Goal: Information Seeking & Learning: Learn about a topic

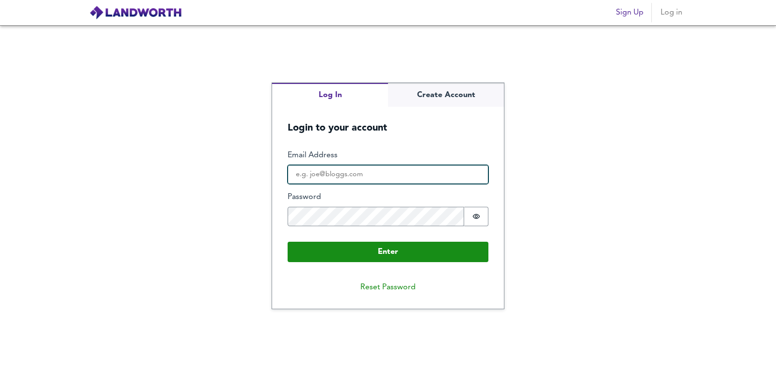
type input "daniel@thewarwickgroup.co.uk"
drag, startPoint x: 336, startPoint y: 182, endPoint x: 335, endPoint y: 199, distance: 17.5
click at [335, 199] on fieldset "Enter Email Address daniel@thewarwickgroup.co.uk Password Password is hidden Bu…" at bounding box center [388, 192] width 201 height 84
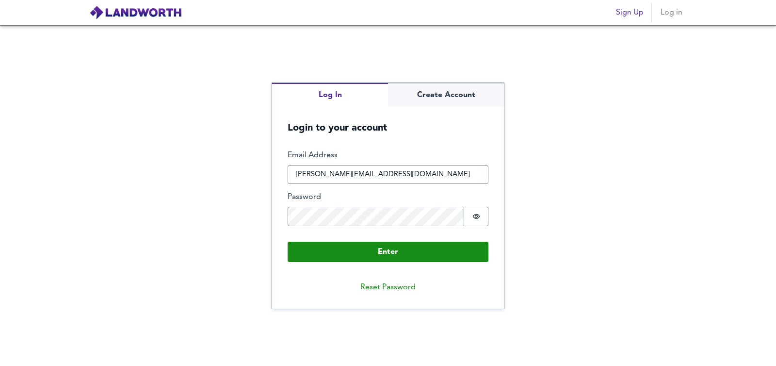
click at [306, 190] on fieldset "Enter Email Address daniel@thewarwickgroup.co.uk Password Password is hidden Bu…" at bounding box center [388, 192] width 201 height 84
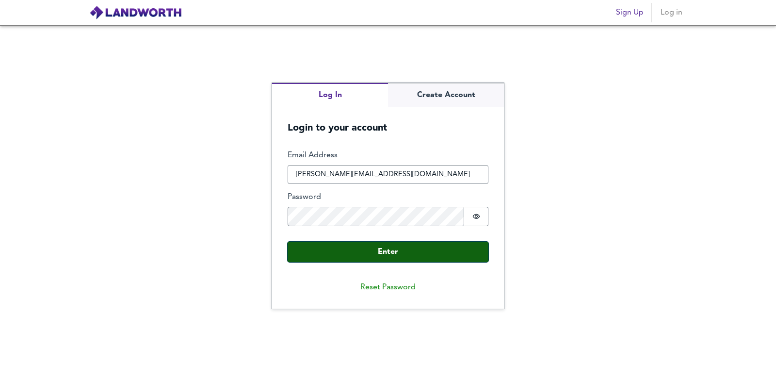
click at [354, 251] on button "Enter" at bounding box center [388, 252] width 201 height 20
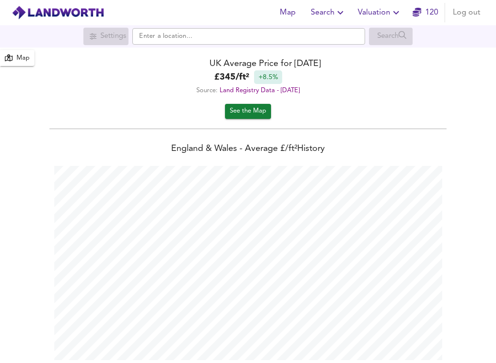
scroll to position [363, 496]
click at [262, 32] on input "text" at bounding box center [248, 36] width 233 height 16
paste input "CT6 5QY"
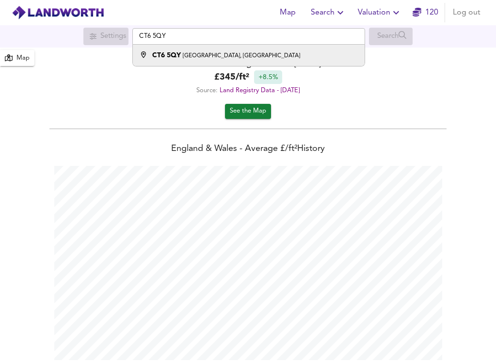
click at [258, 58] on div "CT6 5QY Cherry Gardens, Herne Bay" at bounding box center [246, 55] width 223 height 10
type input "[STREET_ADDRESS]"
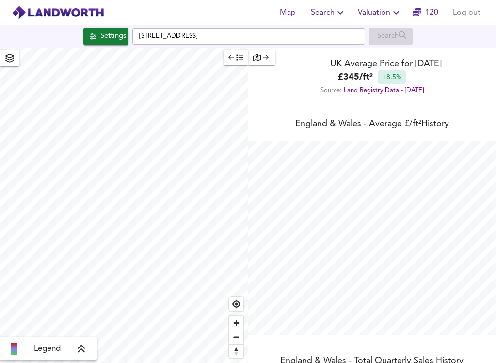
checkbox input "false"
checkbox input "true"
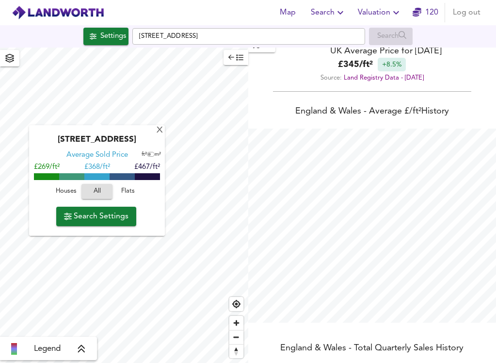
scroll to position [0, 0]
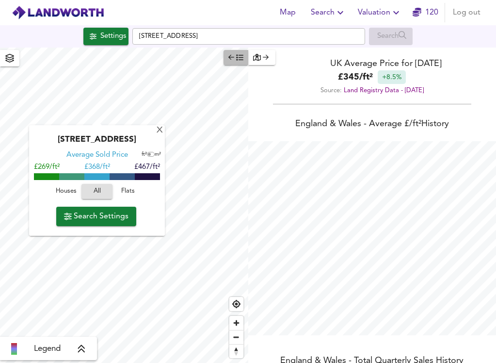
click at [236, 57] on icon "button" at bounding box center [239, 57] width 7 height 7
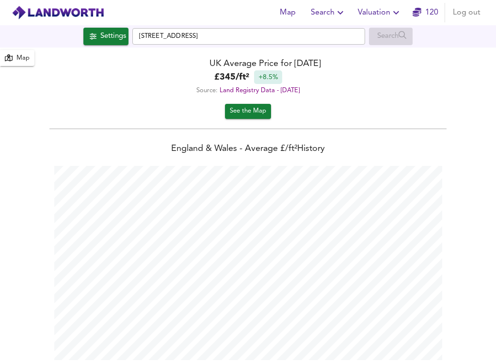
scroll to position [243, 0]
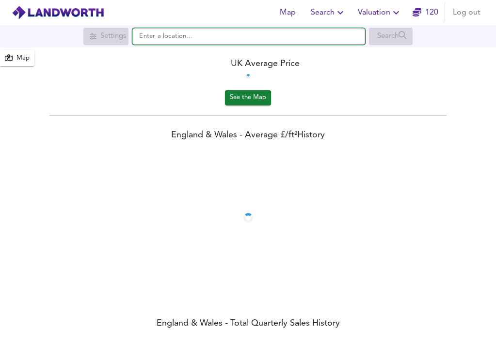
click at [196, 31] on input "text" at bounding box center [248, 36] width 233 height 16
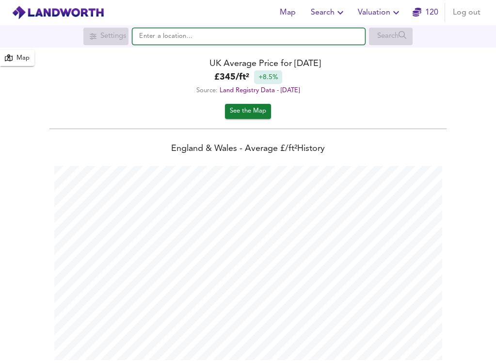
scroll to position [363, 496]
paste input "CT6 5QY"
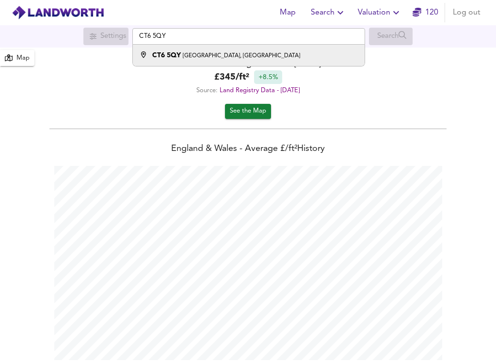
click at [187, 56] on small "[GEOGRAPHIC_DATA], [GEOGRAPHIC_DATA]" at bounding box center [241, 56] width 117 height 6
type input "[STREET_ADDRESS]"
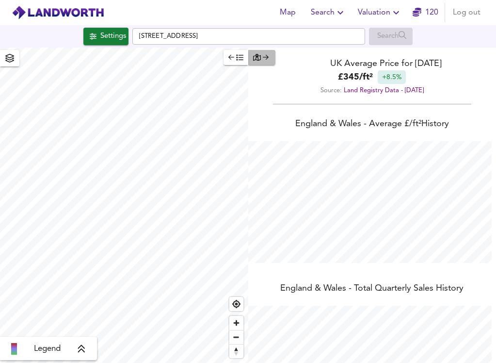
click at [266, 58] on icon "button" at bounding box center [266, 57] width 6 height 7
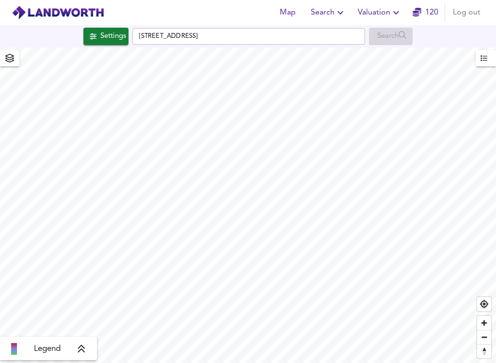
click at [489, 57] on div "button" at bounding box center [490, 58] width 2 height 13
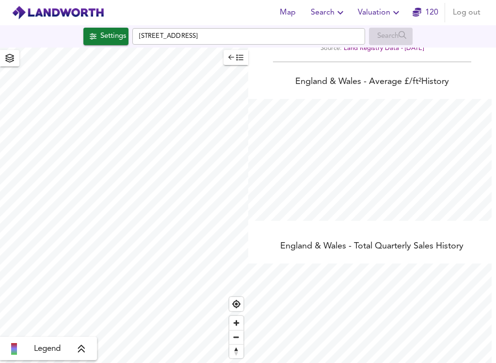
scroll to position [0, 0]
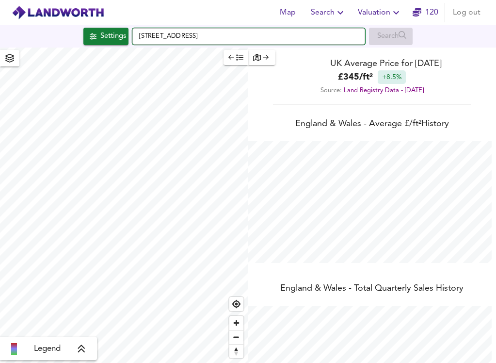
click at [140, 37] on input "[STREET_ADDRESS]" at bounding box center [248, 36] width 233 height 16
checkbox input "false"
checkbox input "true"
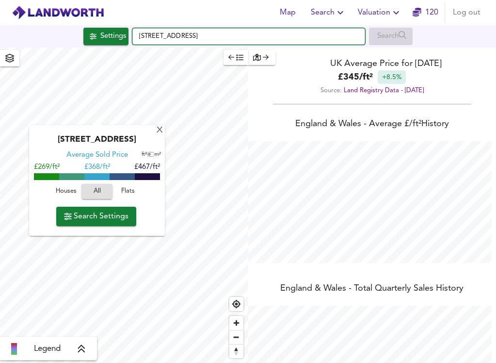
click at [136, 37] on input "[STREET_ADDRESS]" at bounding box center [248, 36] width 233 height 16
type input "[STREET_ADDRESS]"
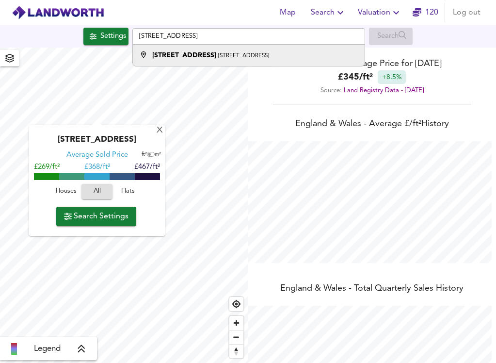
click at [206, 54] on strong "[STREET_ADDRESS]" at bounding box center [184, 55] width 64 height 7
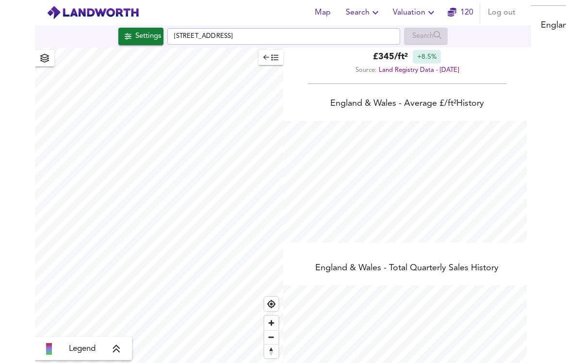
scroll to position [74, 0]
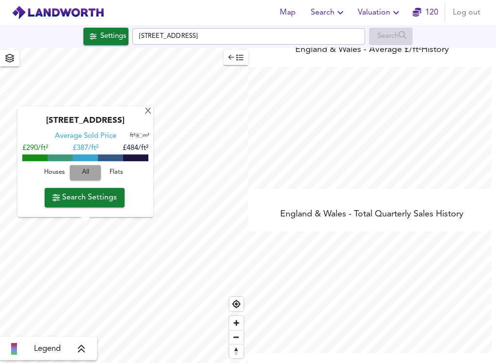
click at [86, 175] on span "All" at bounding box center [85, 172] width 21 height 11
click at [62, 175] on span "Houses" at bounding box center [54, 172] width 26 height 11
click at [86, 174] on span "All" at bounding box center [85, 172] width 26 height 11
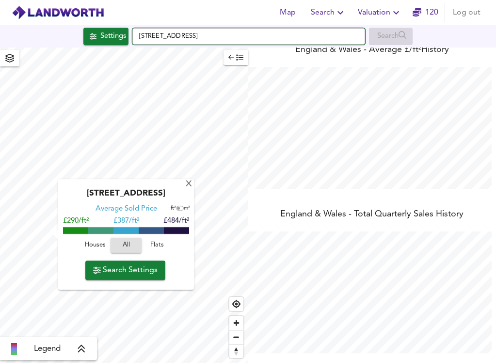
click at [179, 32] on input "[STREET_ADDRESS]" at bounding box center [248, 36] width 233 height 16
paste input "[STREET_ADDRESS]"
type input "[STREET_ADDRESS]"
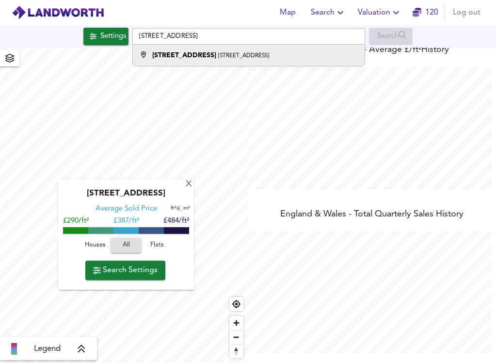
click at [205, 55] on strong "[STREET_ADDRESS]" at bounding box center [184, 55] width 64 height 7
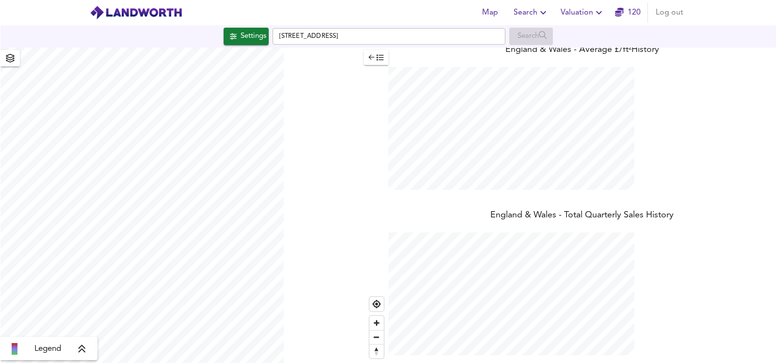
scroll to position [0, 0]
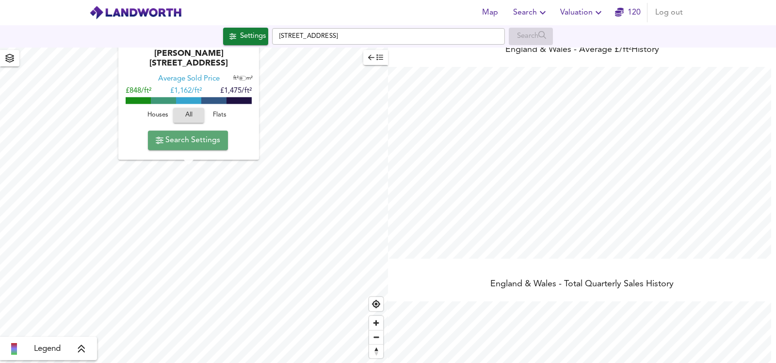
click at [190, 143] on span "Search Settings" at bounding box center [188, 140] width 65 height 14
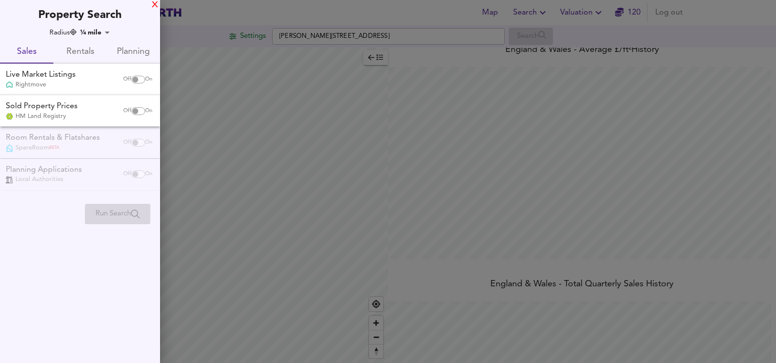
click at [152, 4] on div "X" at bounding box center [155, 5] width 6 height 7
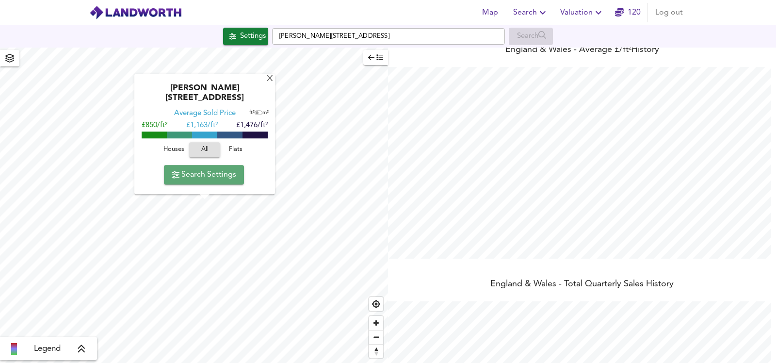
click at [192, 173] on span "Search Settings" at bounding box center [204, 175] width 65 height 14
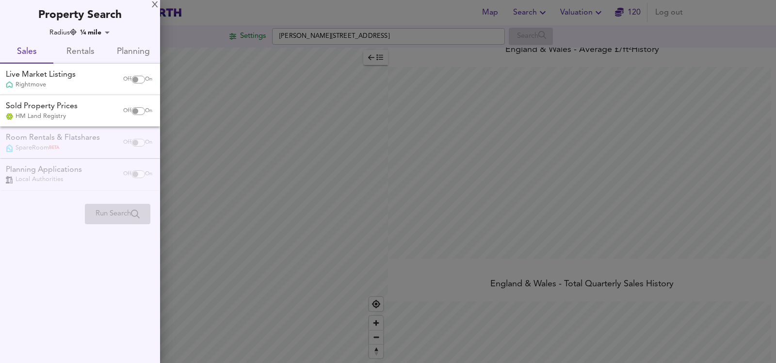
click at [141, 78] on input "checkbox" at bounding box center [135, 80] width 23 height 8
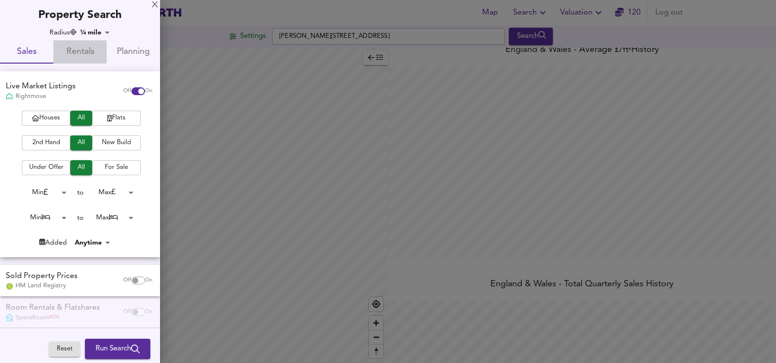
click at [83, 50] on span "Rentals" at bounding box center [80, 52] width 42 height 15
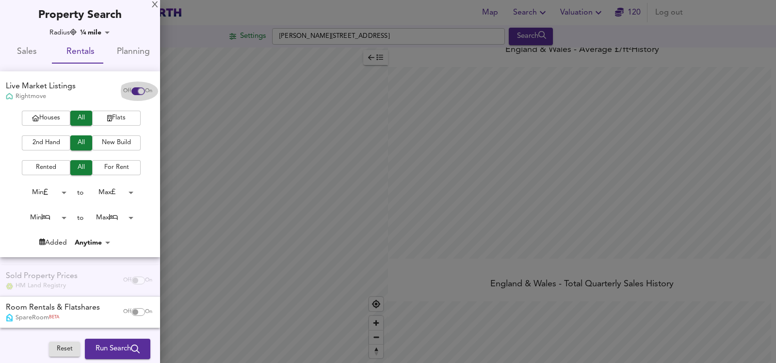
click at [131, 89] on input "checkbox" at bounding box center [141, 91] width 23 height 8
checkbox input "false"
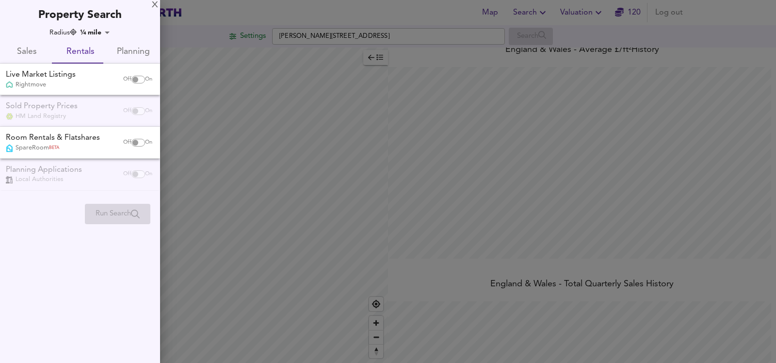
click at [139, 110] on div "Sold Property Prices HM Land Registry Off On" at bounding box center [80, 111] width 160 height 32
click at [138, 143] on input "checkbox" at bounding box center [135, 143] width 23 height 8
checkbox input "true"
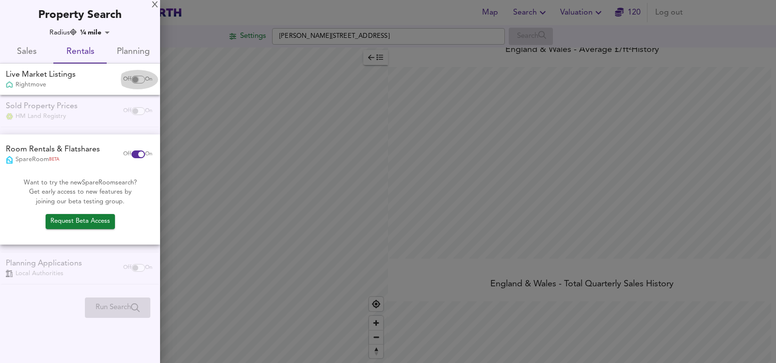
click at [141, 79] on input "checkbox" at bounding box center [135, 80] width 23 height 8
checkbox input "true"
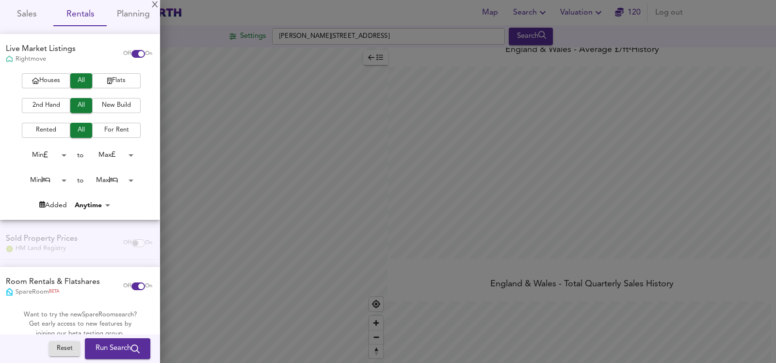
scroll to position [43, 0]
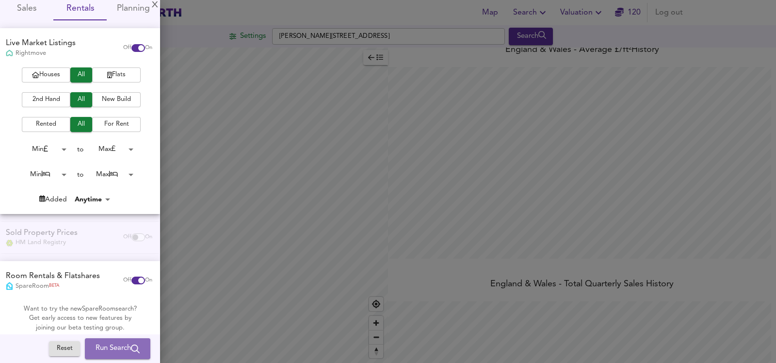
click at [117, 345] on span "Run Search" at bounding box center [118, 348] width 44 height 13
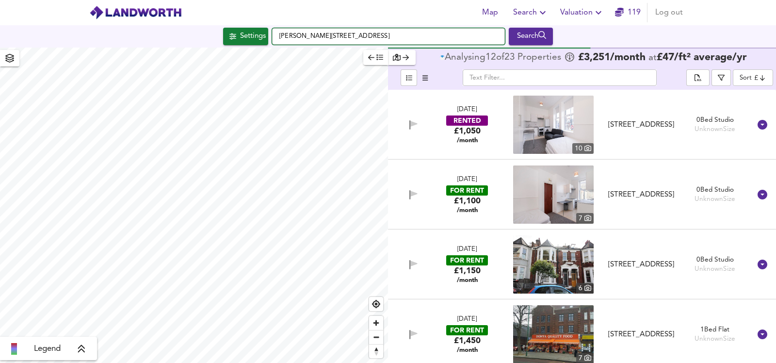
click at [331, 40] on input "[PERSON_NAME][STREET_ADDRESS]" at bounding box center [388, 36] width 233 height 16
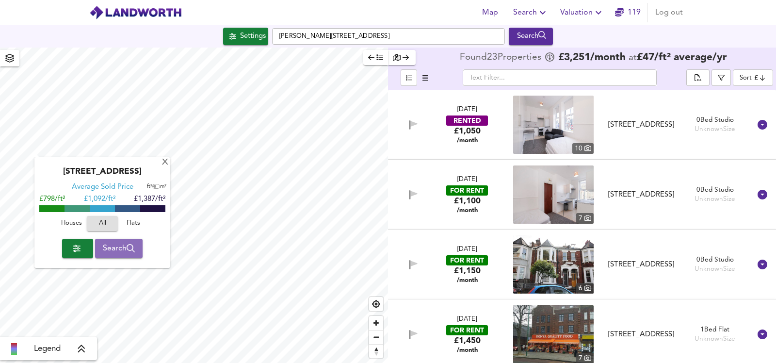
click at [116, 248] on span "Search" at bounding box center [119, 249] width 33 height 14
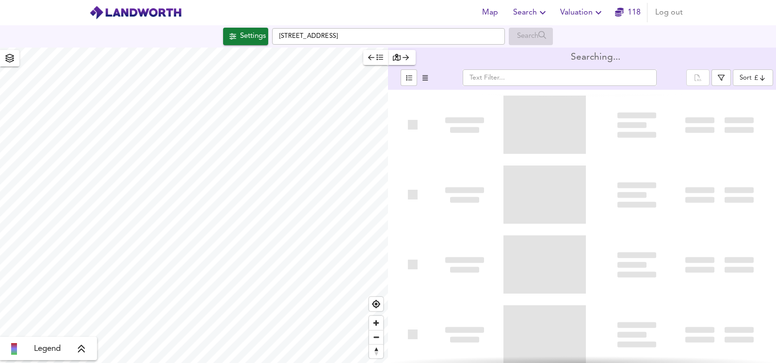
click at [14, 60] on span "button" at bounding box center [10, 58] width 16 height 14
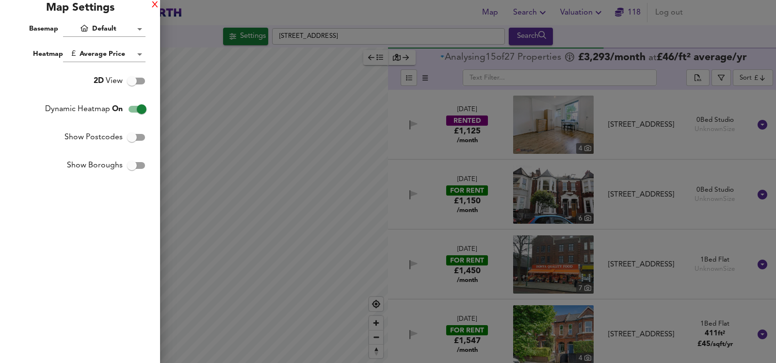
click at [156, 6] on div "X" at bounding box center [155, 5] width 6 height 7
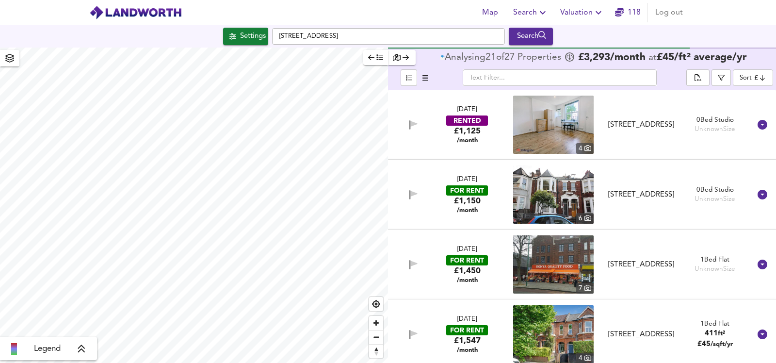
click at [12, 63] on span "button" at bounding box center [10, 58] width 16 height 14
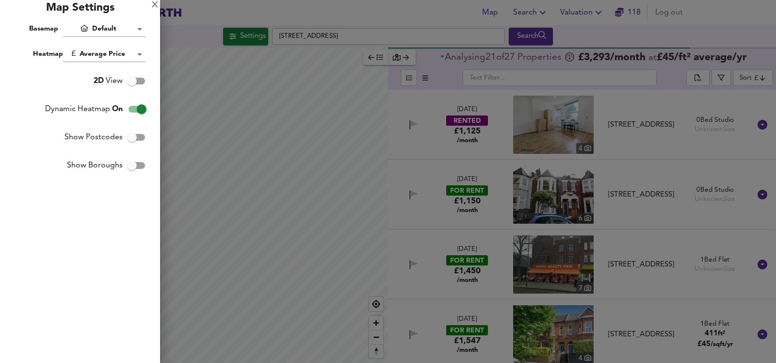
click at [137, 109] on input "Dynamic Heatmap On" at bounding box center [141, 109] width 55 height 18
checkbox input "false"
click at [157, 2] on div "X" at bounding box center [155, 5] width 6 height 7
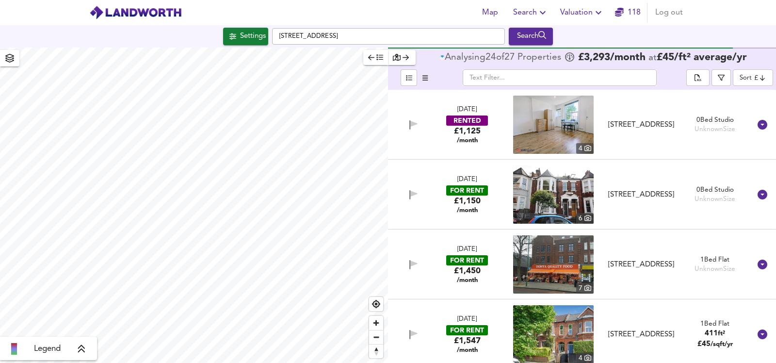
click at [265, 28] on div "Settings" at bounding box center [245, 36] width 45 height 17
click at [260, 32] on div "Settings" at bounding box center [253, 36] width 26 height 13
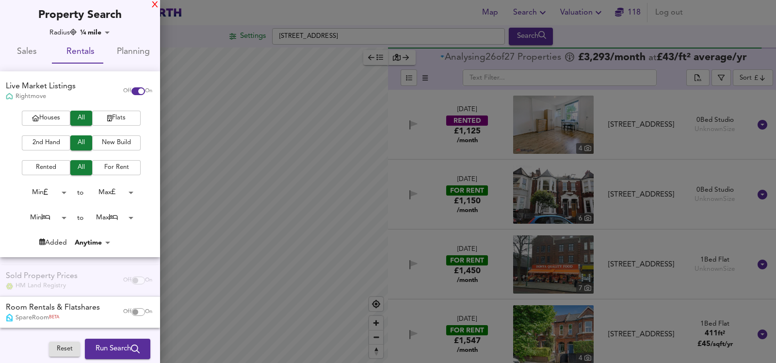
click at [154, 3] on div "X" at bounding box center [155, 5] width 6 height 7
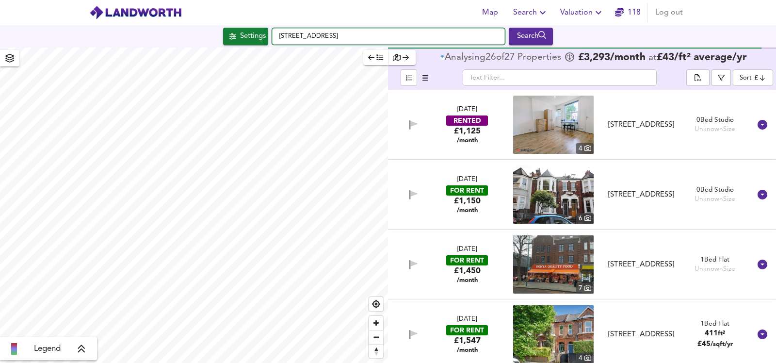
click at [336, 41] on input "[STREET_ADDRESS]" at bounding box center [388, 36] width 233 height 16
click at [335, 41] on input "[STREET_ADDRESS]" at bounding box center [388, 36] width 233 height 16
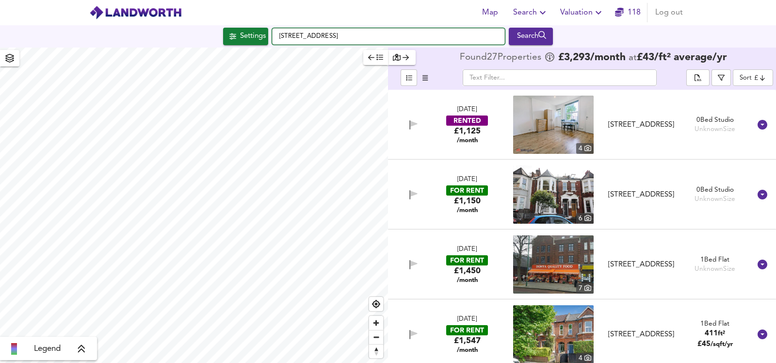
click at [337, 43] on input "[STREET_ADDRESS]" at bounding box center [388, 36] width 233 height 16
click at [336, 43] on input "[STREET_ADDRESS]" at bounding box center [388, 36] width 233 height 16
click at [336, 42] on input "[STREET_ADDRESS]" at bounding box center [388, 36] width 233 height 16
click at [334, 38] on input "[STREET_ADDRESS]" at bounding box center [388, 36] width 233 height 16
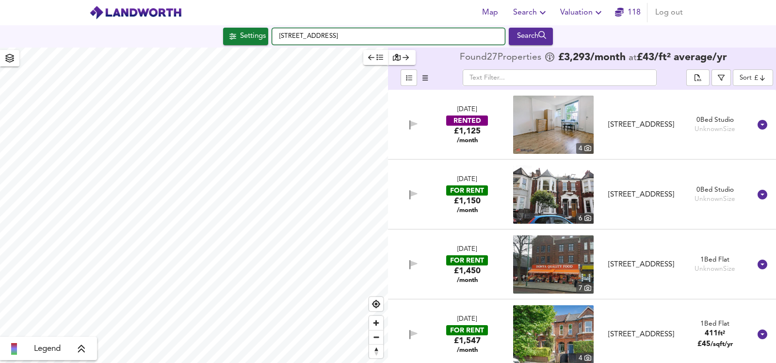
click at [334, 38] on input "[STREET_ADDRESS]" at bounding box center [388, 36] width 233 height 16
paste input "[STREET_ADDRESS]"
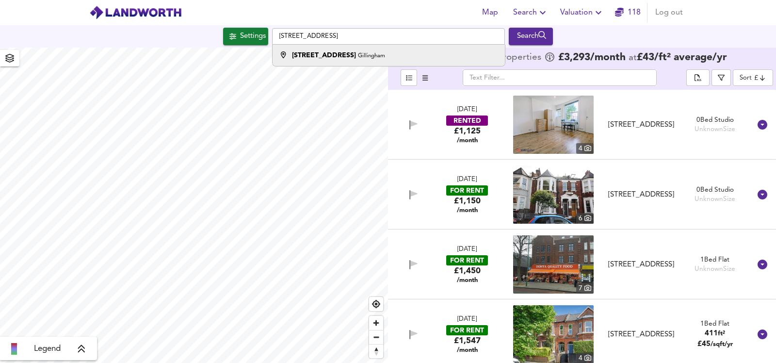
click at [330, 56] on strong "[STREET_ADDRESS]" at bounding box center [324, 55] width 64 height 7
type input "[STREET_ADDRESS]"
checkbox input "true"
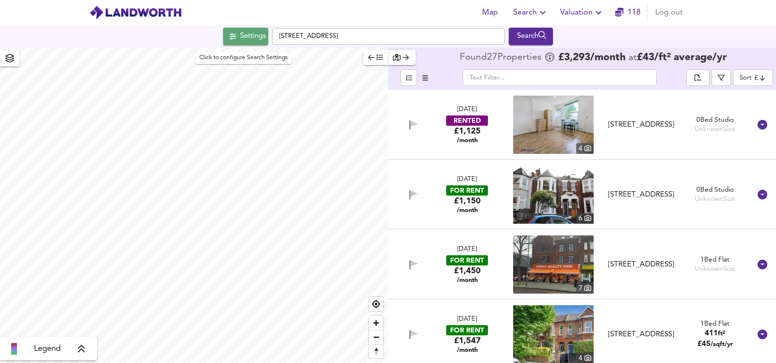
click at [234, 35] on span "Settings" at bounding box center [246, 36] width 40 height 13
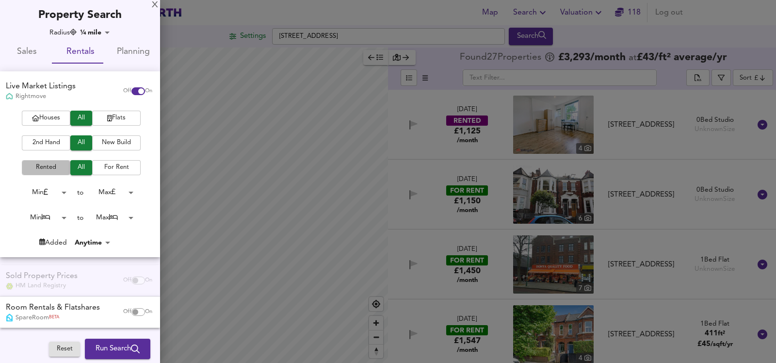
click at [46, 160] on button "Rented" at bounding box center [46, 167] width 49 height 15
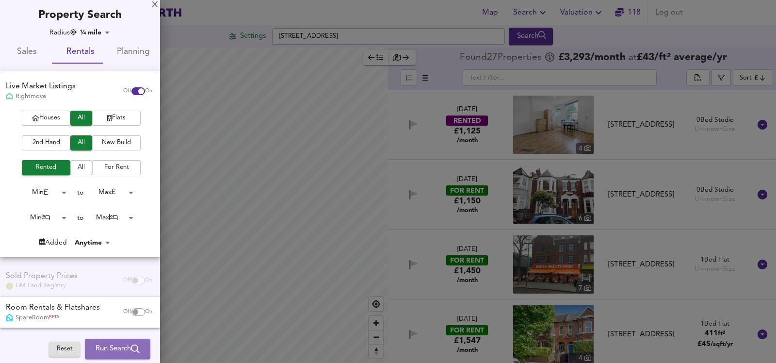
click at [107, 342] on button "Run Search" at bounding box center [117, 349] width 65 height 20
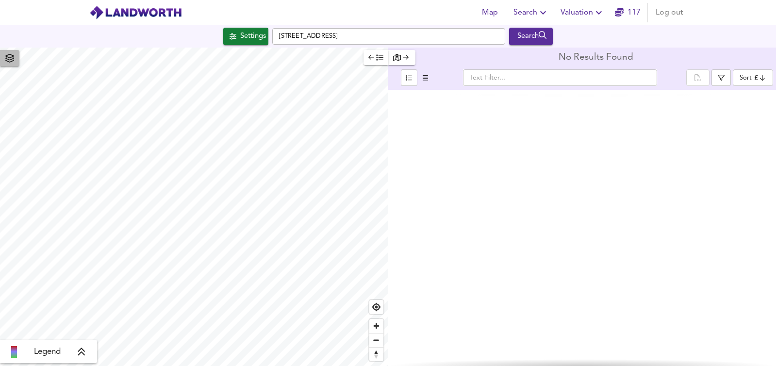
click at [10, 58] on icon "button" at bounding box center [9, 58] width 9 height 9
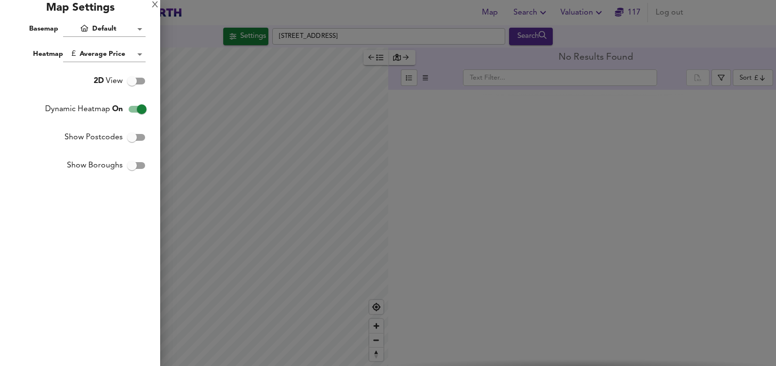
click at [460, 159] on div at bounding box center [388, 183] width 776 height 366
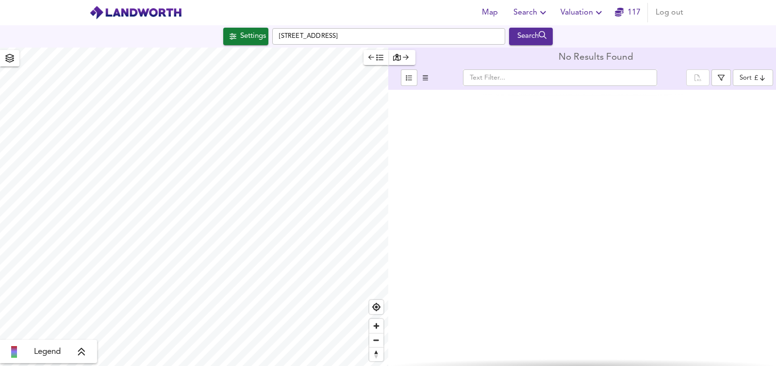
click at [243, 39] on div "Settings" at bounding box center [253, 36] width 26 height 13
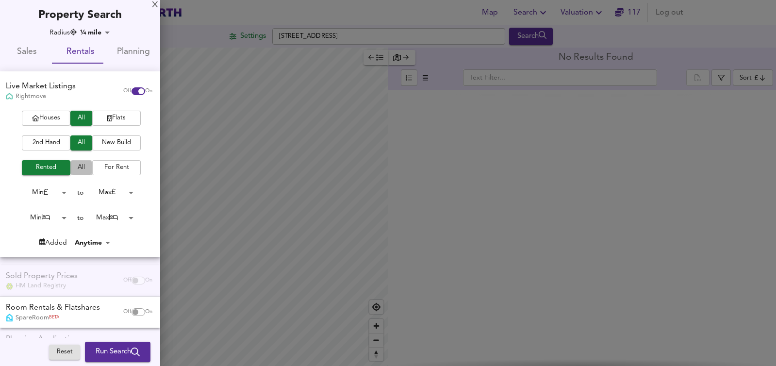
click at [78, 167] on span "All" at bounding box center [81, 167] width 12 height 11
click at [104, 168] on span "For Rent" at bounding box center [116, 167] width 39 height 11
click at [122, 353] on span "Run Search" at bounding box center [118, 351] width 44 height 13
